Goal: Task Accomplishment & Management: Manage account settings

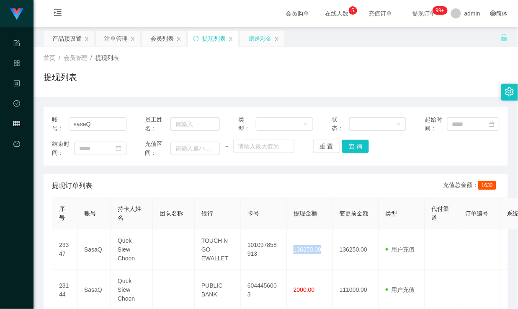
click at [263, 35] on div "赠送彩金" at bounding box center [259, 39] width 23 height 16
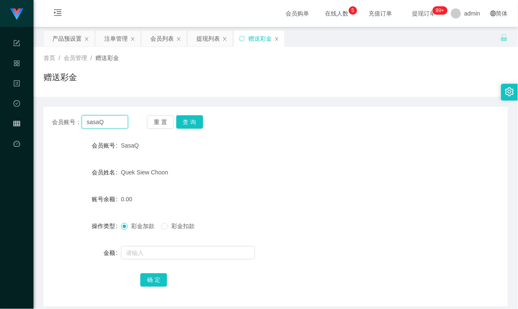
drag, startPoint x: 106, startPoint y: 122, endPoint x: 32, endPoint y: 117, distance: 73.8
click at [32, 117] on section "代理端 系统配置 产品管理 内容中心 数据中心 会员管理 平台首页 保存配置 重置配置 整体风格设置 主题色 导航设置 内容区域宽度 定宽 固定Header …" at bounding box center [259, 172] width 518 height 345
paste input "5166"
type input "5166"
click at [194, 120] on button "查 询" at bounding box center [189, 121] width 27 height 13
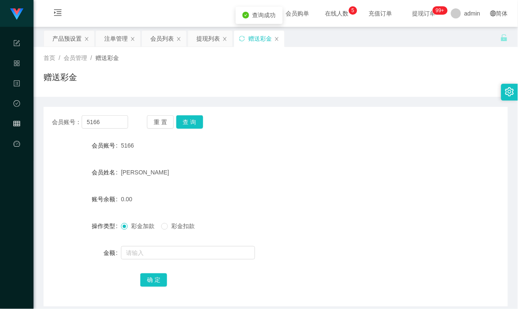
click at [317, 136] on div "会员账号： 5166 重 置 查 询 会员账号 5166 会员姓名 [PERSON_NAME] cai 账号余额 0.00 操作类型 彩金加款 彩金扣款 金额…" at bounding box center [276, 206] width 464 height 199
click at [186, 118] on button "查 询" at bounding box center [189, 121] width 27 height 13
click at [114, 38] on div "注单管理" at bounding box center [115, 39] width 23 height 16
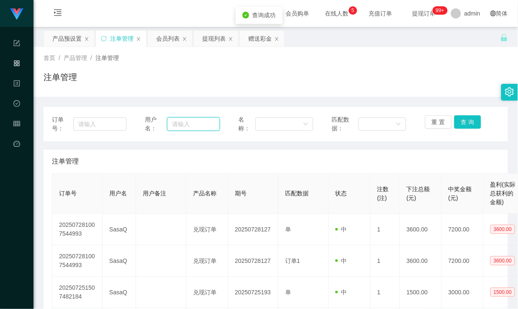
click at [196, 124] on input "text" at bounding box center [193, 123] width 52 height 13
paste input "5166"
type input "5166"
click at [460, 122] on button "查 询" at bounding box center [467, 121] width 27 height 13
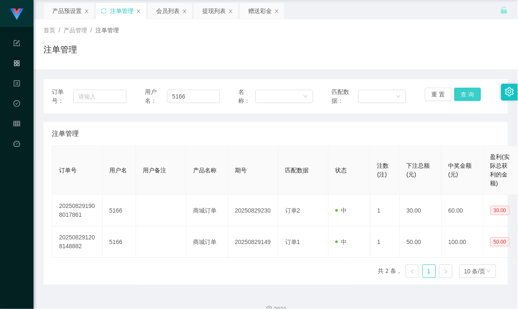
scroll to position [42, 0]
